Goal: Information Seeking & Learning: Find specific page/section

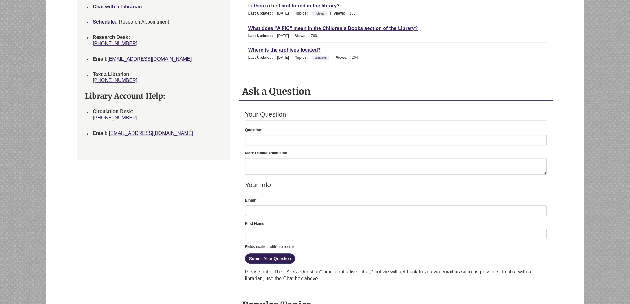
scroll to position [434, 0]
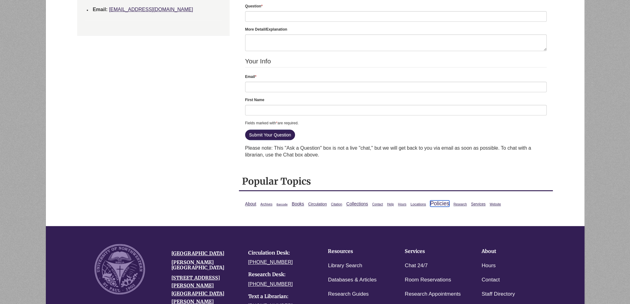
click at [444, 203] on link "Policies" at bounding box center [439, 204] width 19 height 6
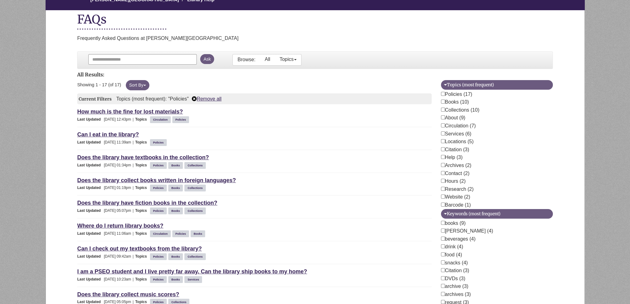
scroll to position [155, 0]
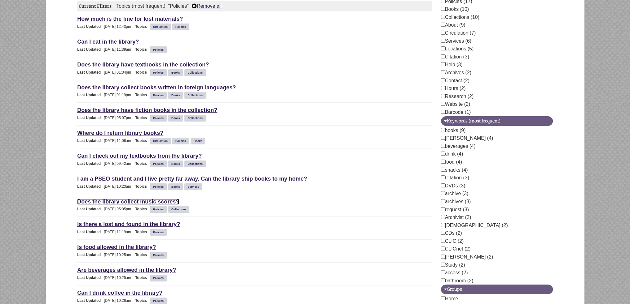
click at [130, 203] on link "Does the library collect music scores?" at bounding box center [128, 202] width 102 height 6
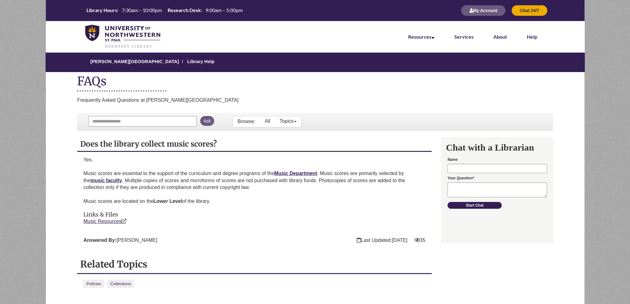
click at [97, 225] on li "Music Resources Opens in new window" at bounding box center [254, 222] width 342 height 8
click at [97, 221] on link "Music Resources Opens in new window" at bounding box center [104, 221] width 43 height 5
click at [152, 220] on li "Music Resources Opens in new window Opens in new window" at bounding box center [254, 222] width 342 height 8
click at [94, 182] on strong "music faculty" at bounding box center [106, 180] width 32 height 5
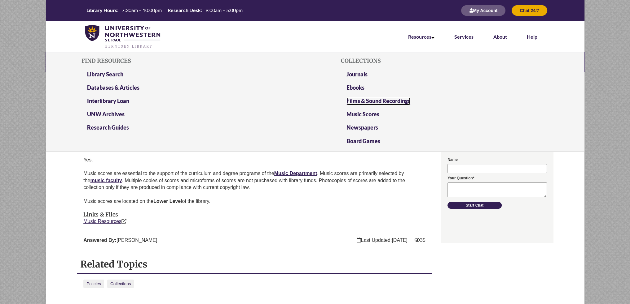
click at [359, 99] on link "Films & Sound Recordings" at bounding box center [378, 102] width 64 height 8
